Goal: Check status: Check status

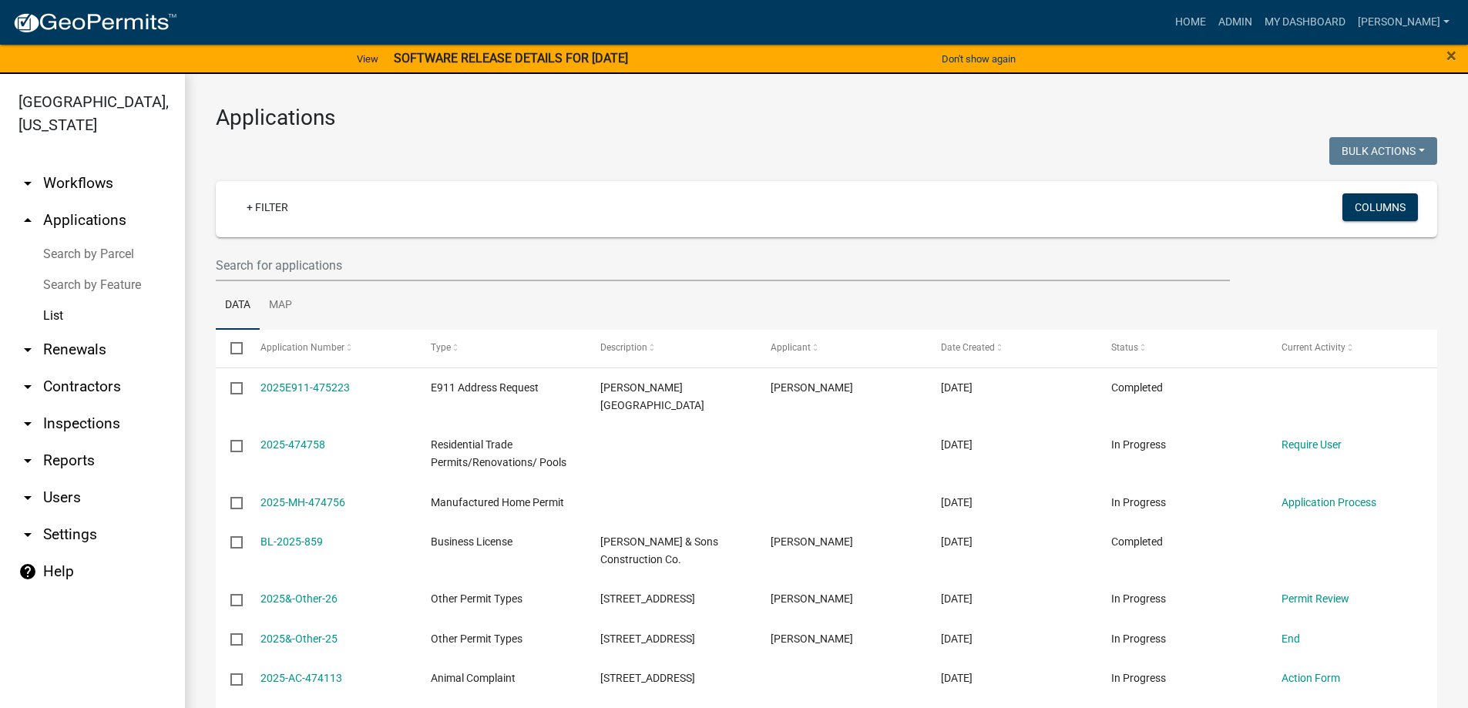
select select "3: 100"
click at [81, 432] on link "arrow_drop_down Inspections" at bounding box center [92, 423] width 185 height 37
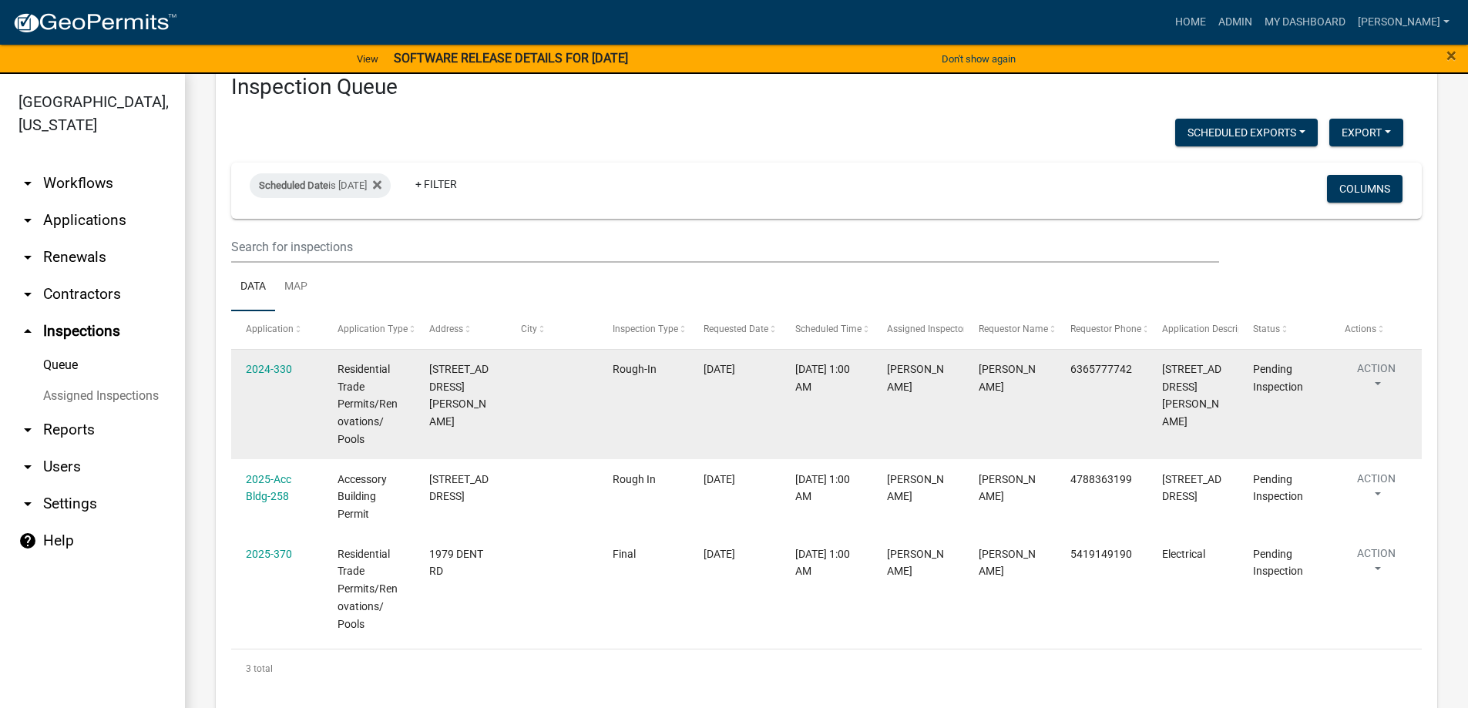
scroll to position [70, 0]
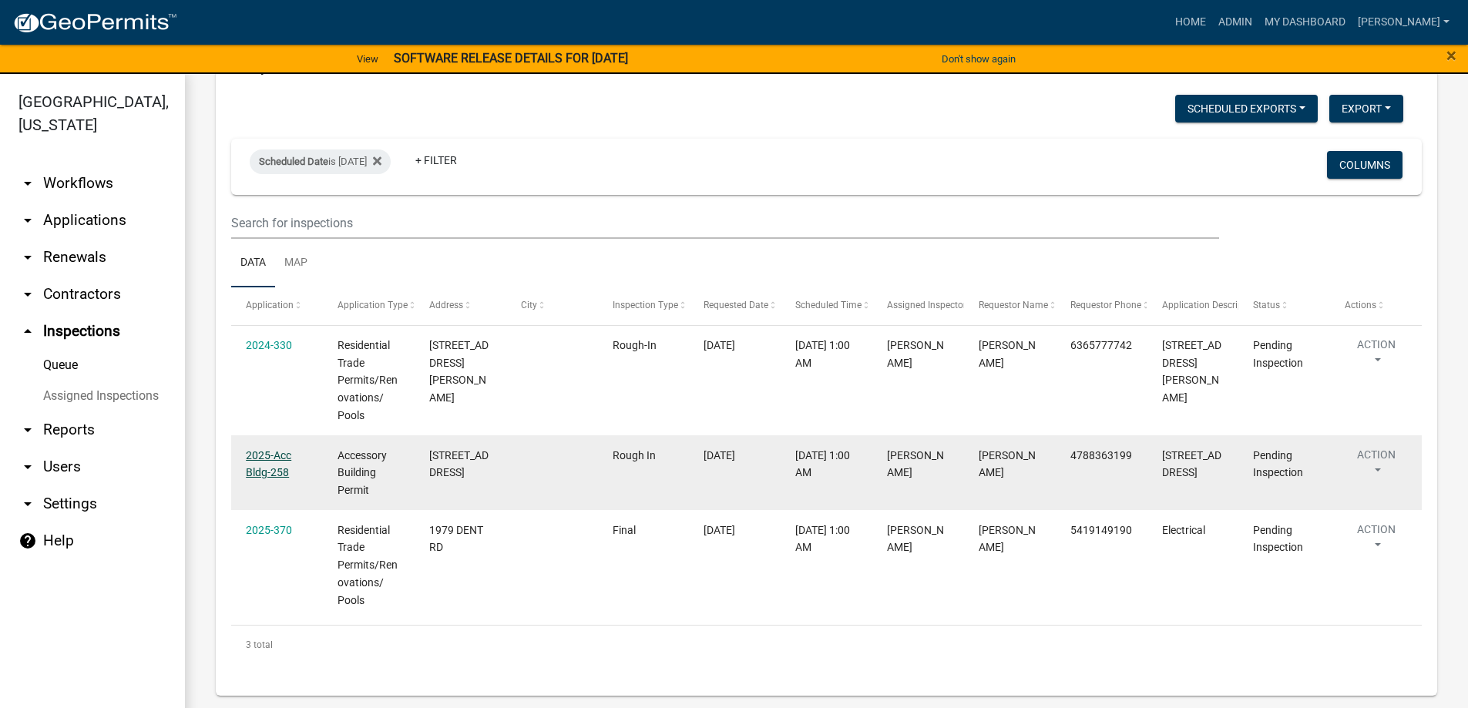
click at [281, 455] on link "2025-Acc Bldg-258" at bounding box center [268, 464] width 45 height 30
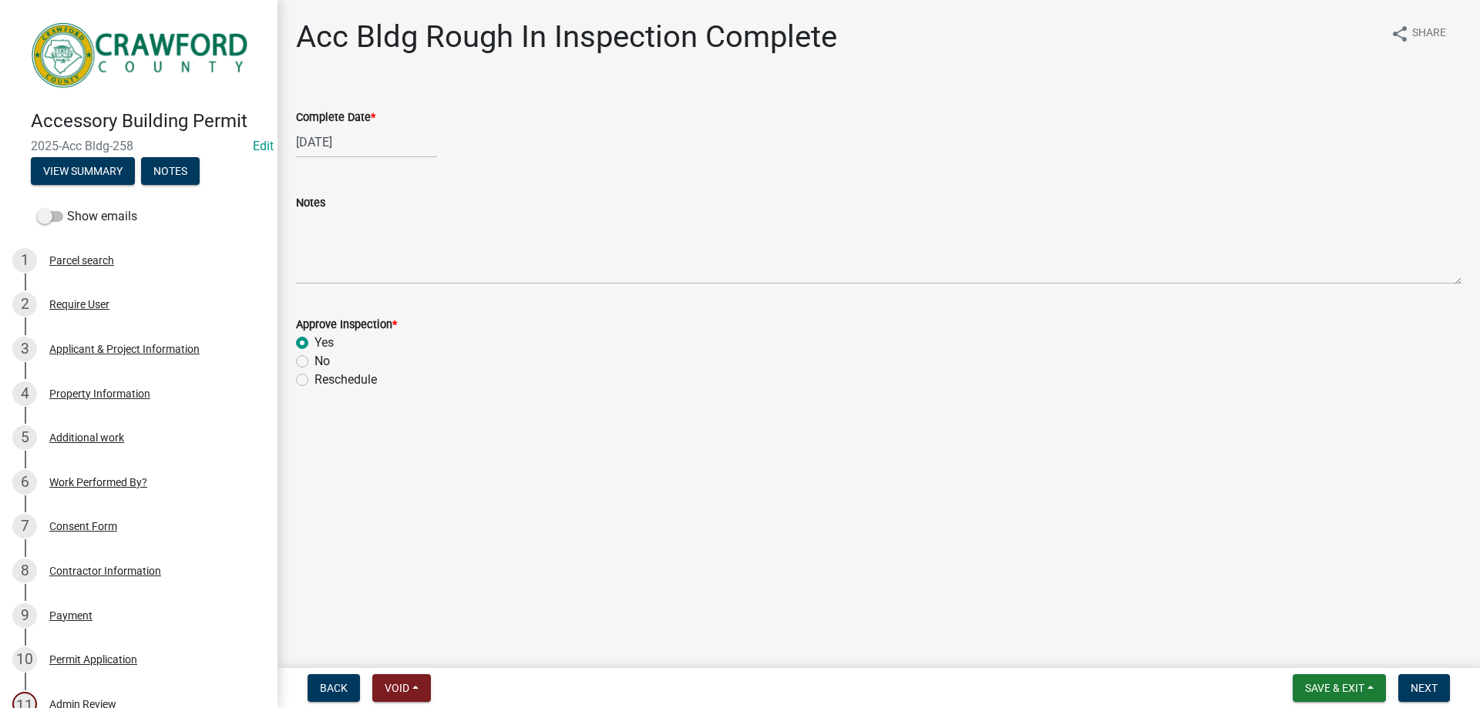
click at [131, 345] on div "Applicant & Project Information" at bounding box center [124, 349] width 150 height 11
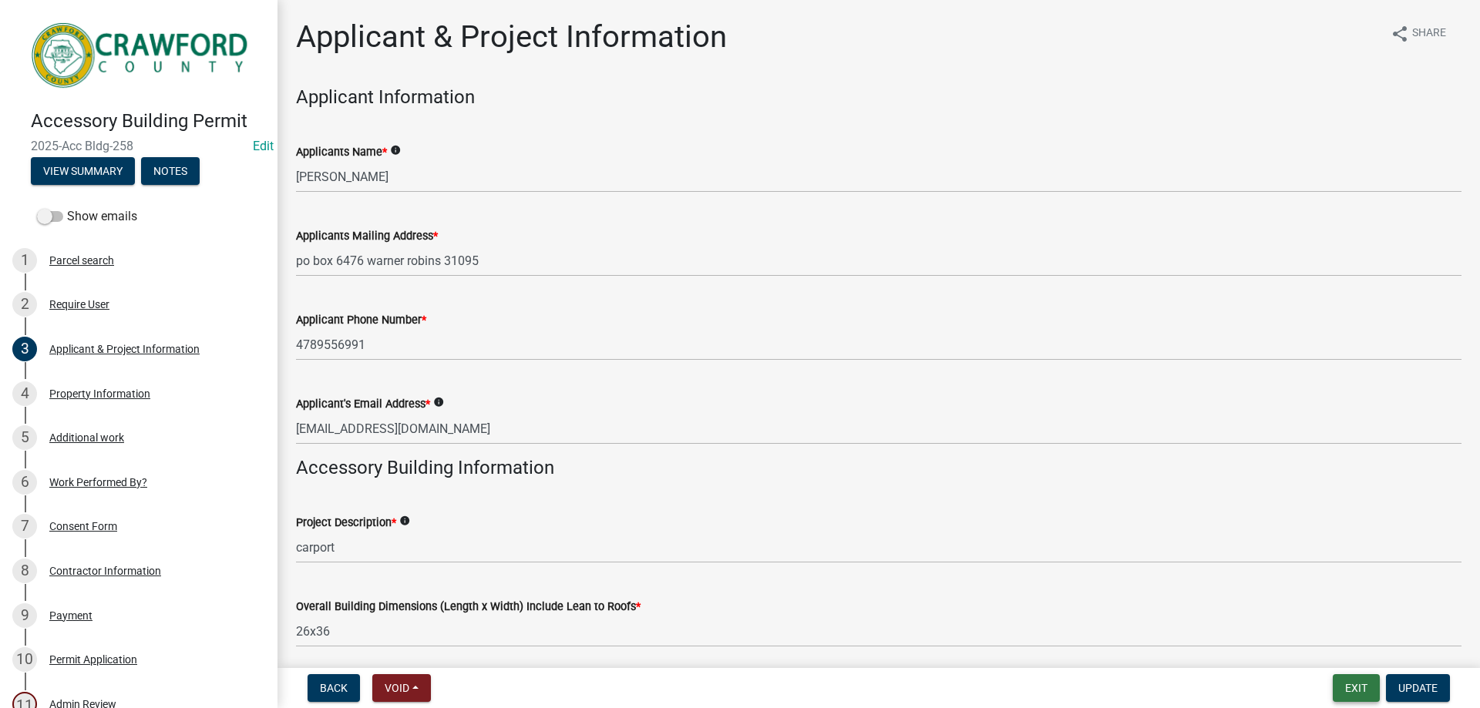
click at [1347, 691] on button "Exit" at bounding box center [1356, 688] width 47 height 28
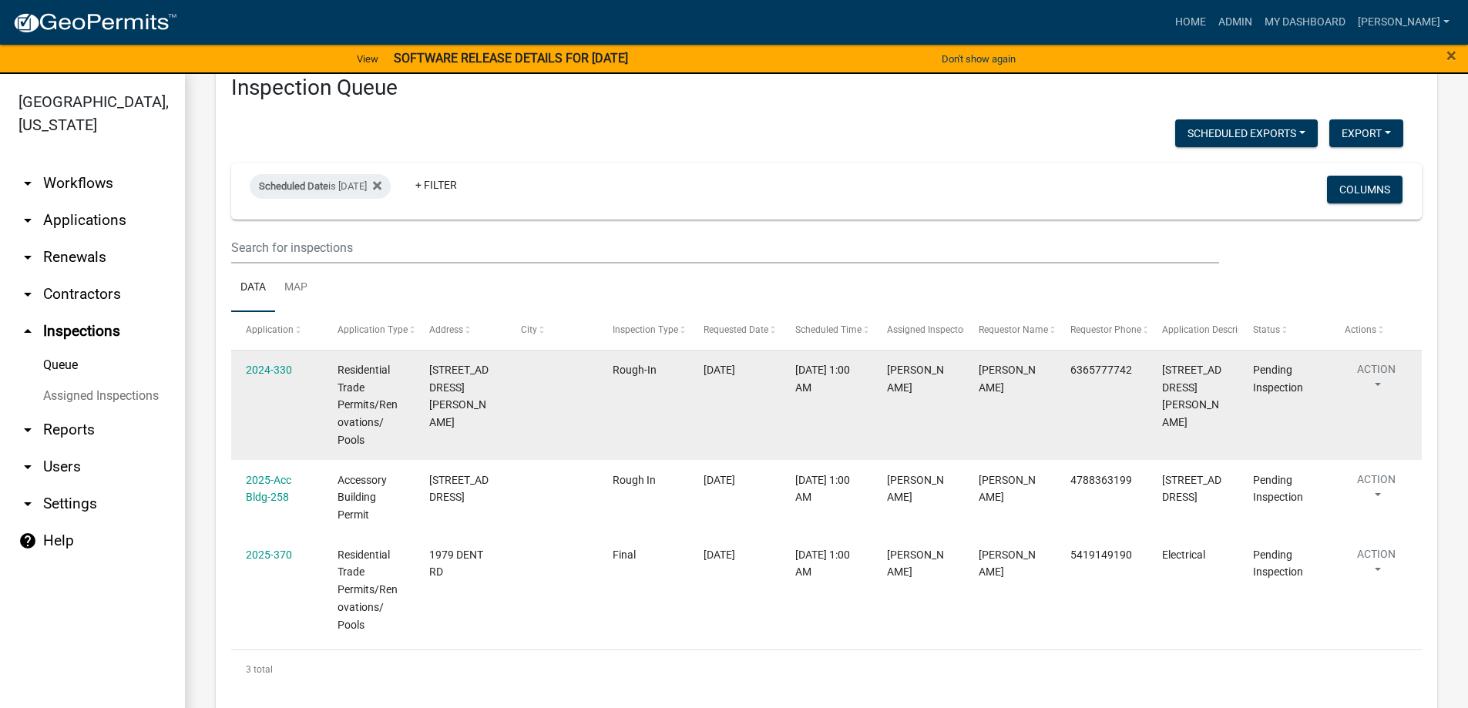
scroll to position [70, 0]
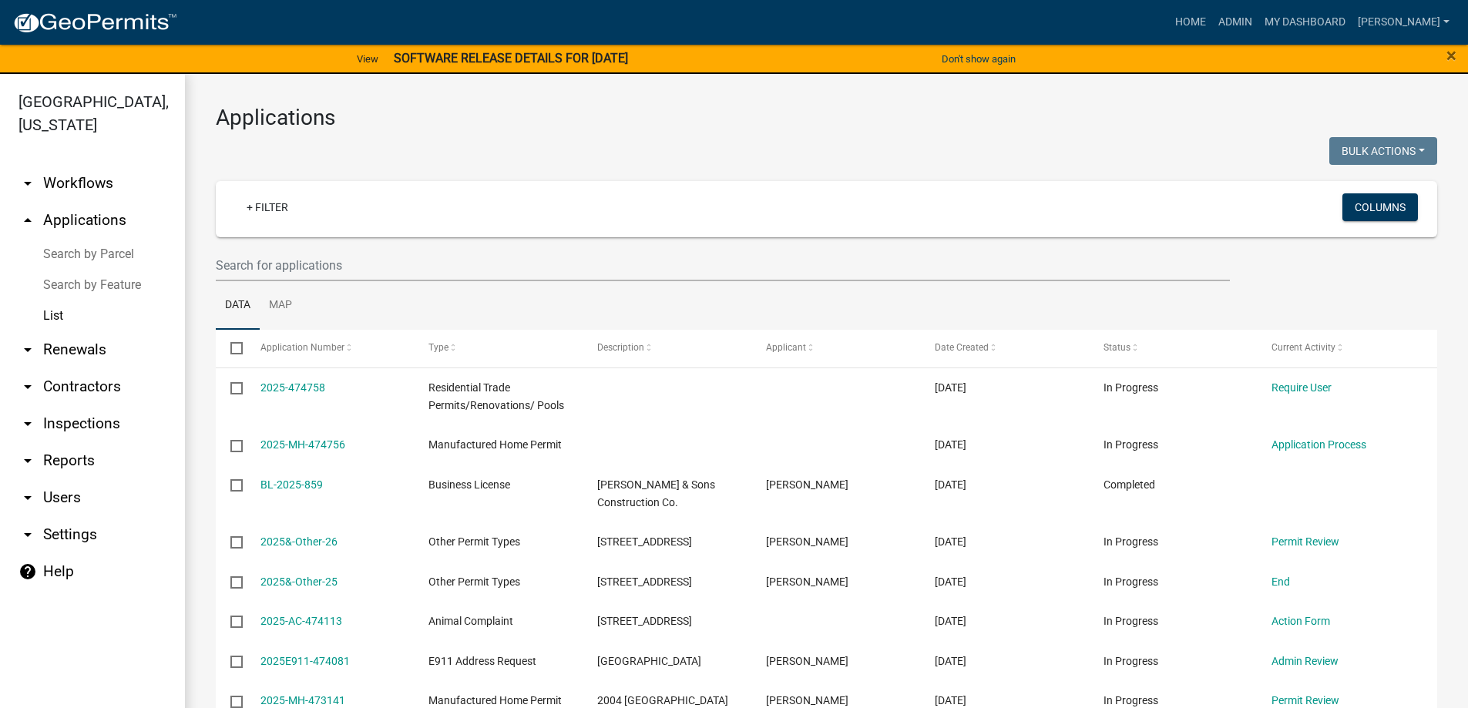
select select "3: 100"
